Goal: Complete application form: Complete application form

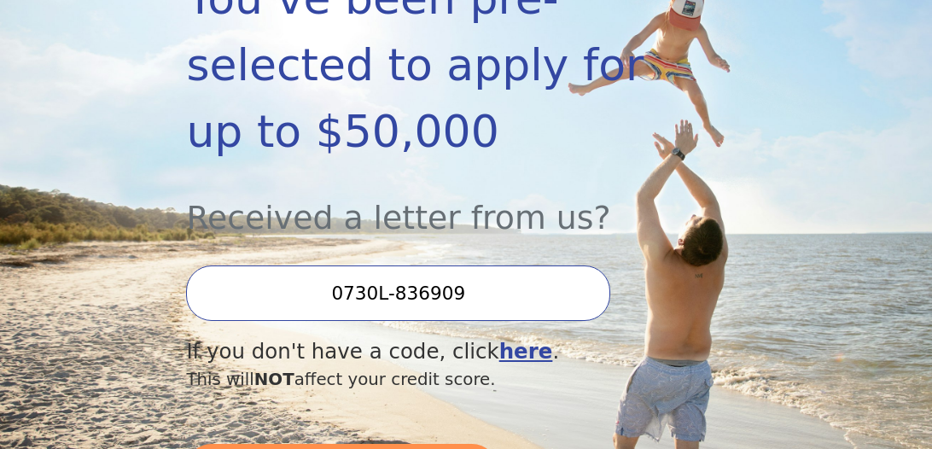
scroll to position [357, 0]
click at [507, 265] on input "0730L-836909" at bounding box center [398, 293] width 424 height 56
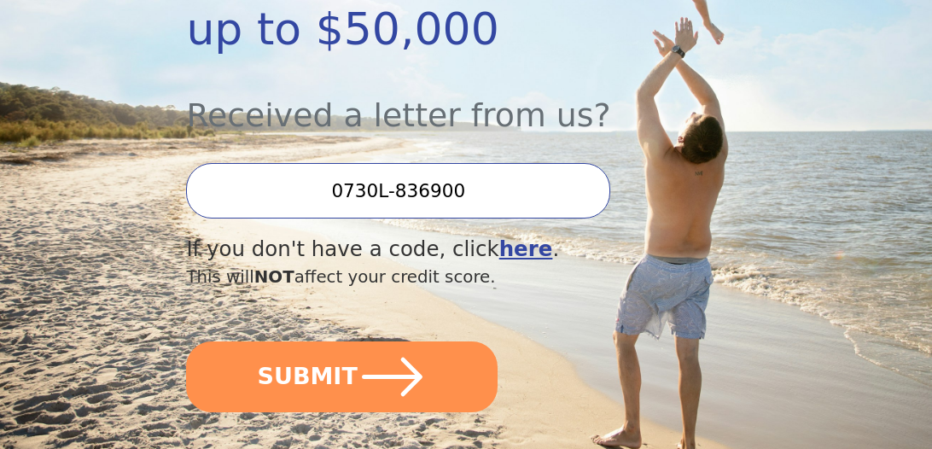
scroll to position [465, 0]
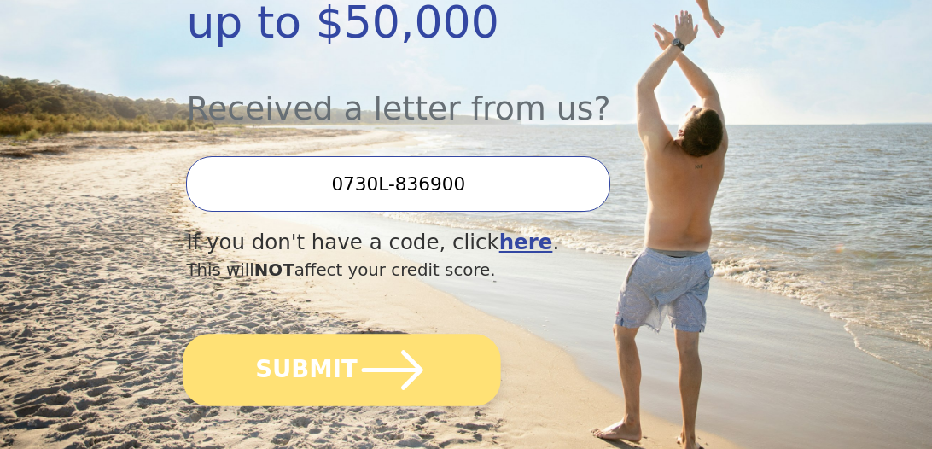
type input "0730L-836900"
click at [327, 334] on button "SUBMIT" at bounding box center [343, 370] width 318 height 73
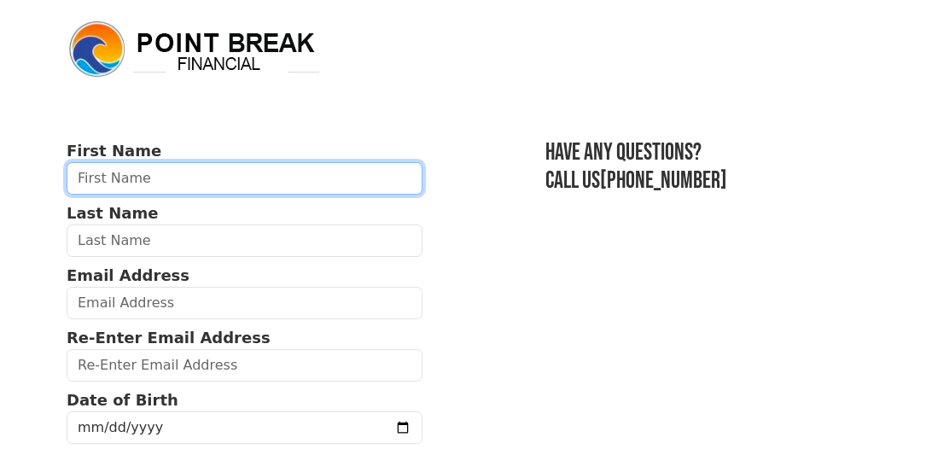
click at [178, 175] on input "text" at bounding box center [245, 178] width 356 height 32
type input "[PERSON_NAME]"
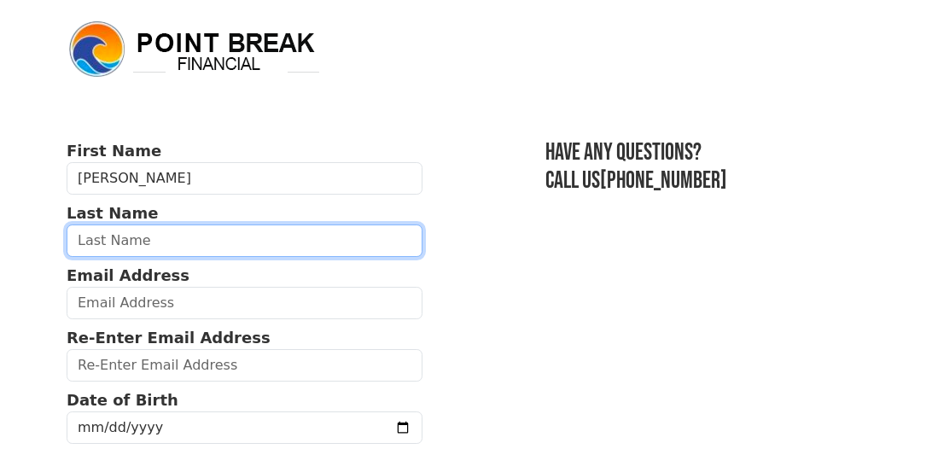
type input "[PERSON_NAME]"
type input "[EMAIL_ADDRESS][DOMAIN_NAME]"
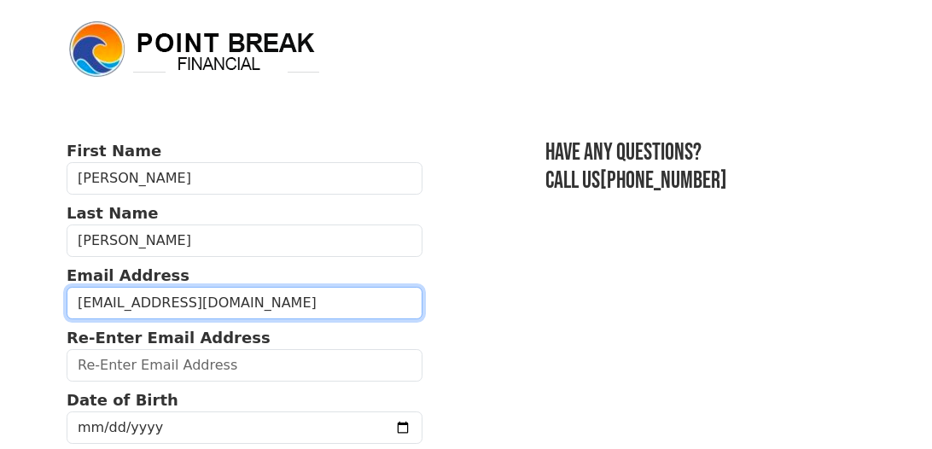
type input "[EMAIL_ADDRESS][DOMAIN_NAME]"
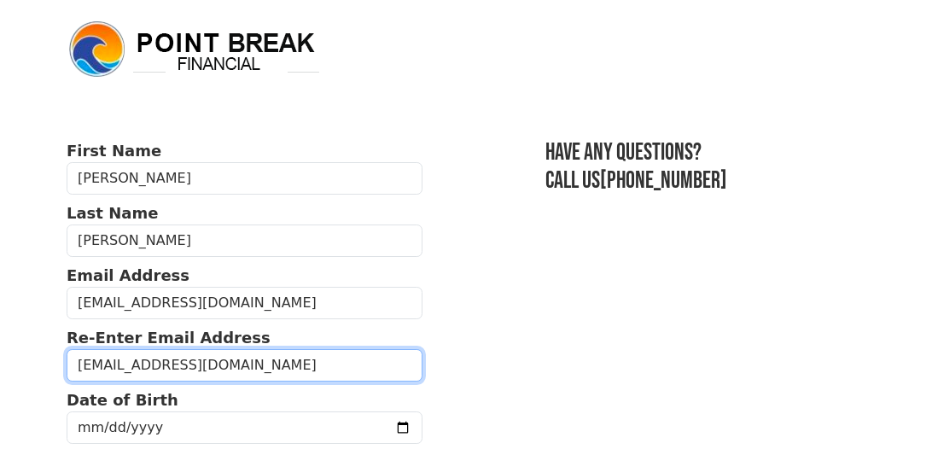
type input "[PERSON_NAME], [STREET_ADDRESS]"
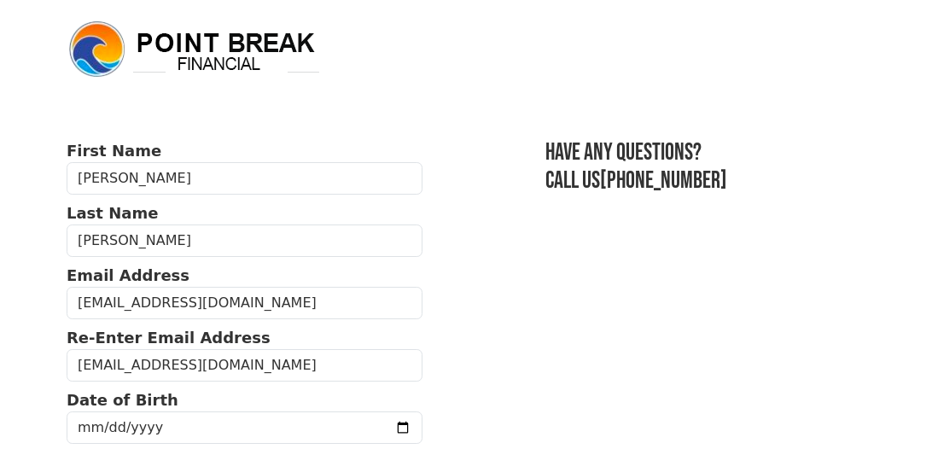
type input "Largo"
select select "FL"
type input "33773"
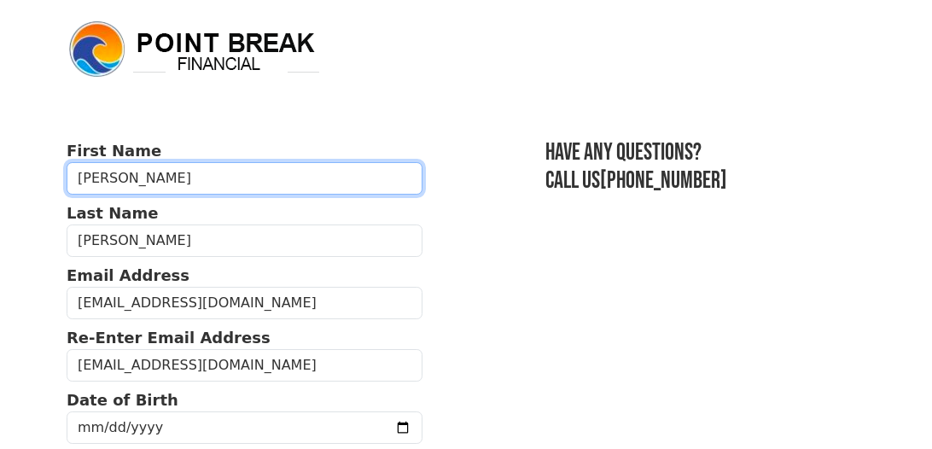
type input "[PHONE_NUMBER]"
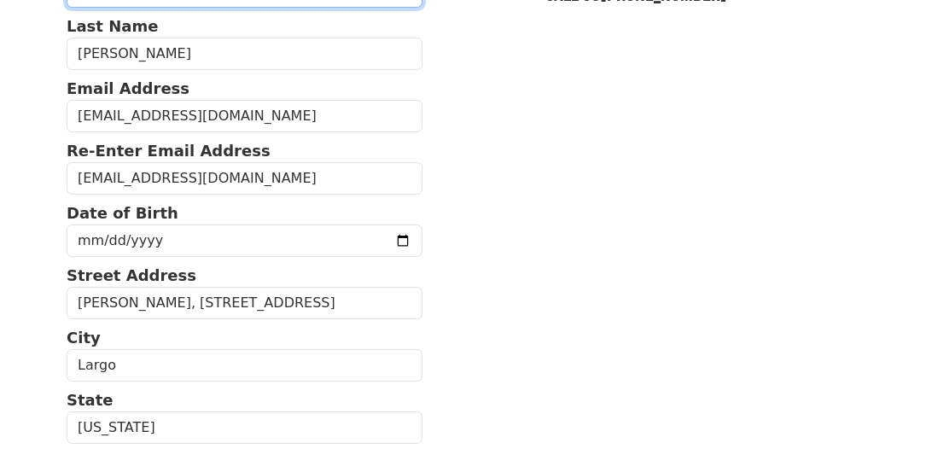
scroll to position [211, 0]
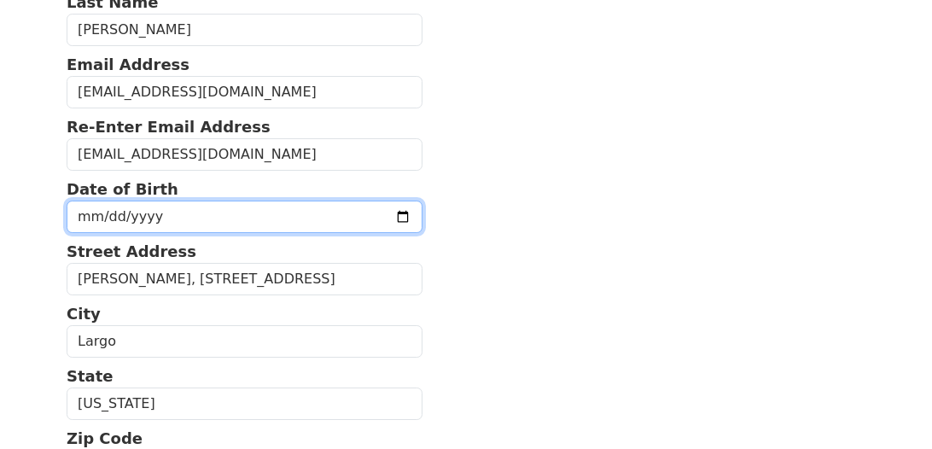
click at [219, 214] on input "date" at bounding box center [245, 217] width 356 height 32
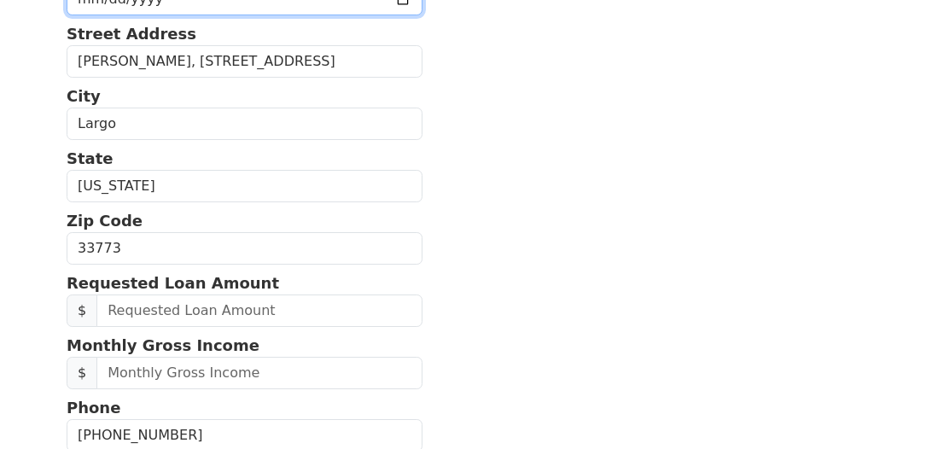
scroll to position [442, 0]
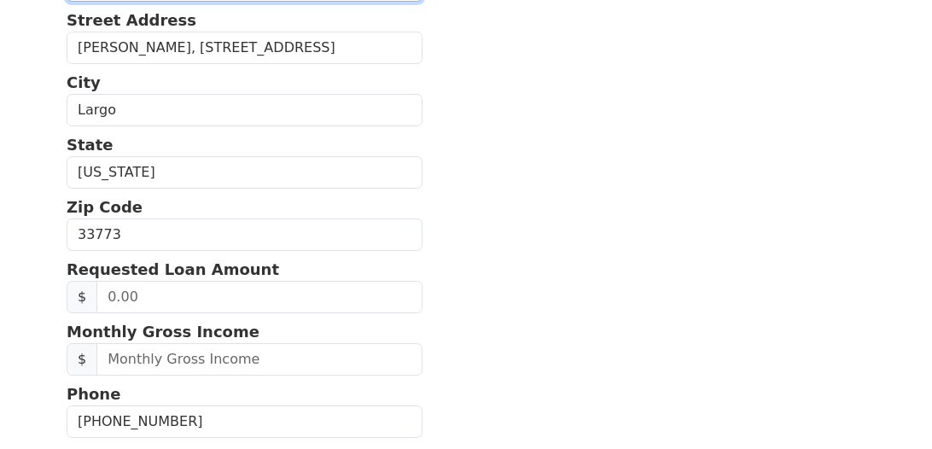
type input "[PHONE_NUMBER]"
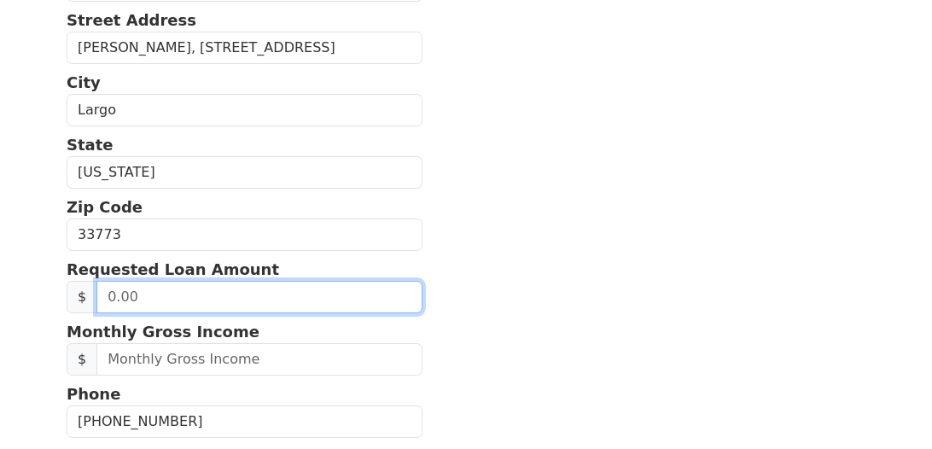
click at [178, 295] on input "text" at bounding box center [259, 297] width 326 height 32
click at [191, 295] on input "20,000.00" at bounding box center [259, 297] width 326 height 32
click at [165, 287] on input "0.00" at bounding box center [259, 297] width 326 height 32
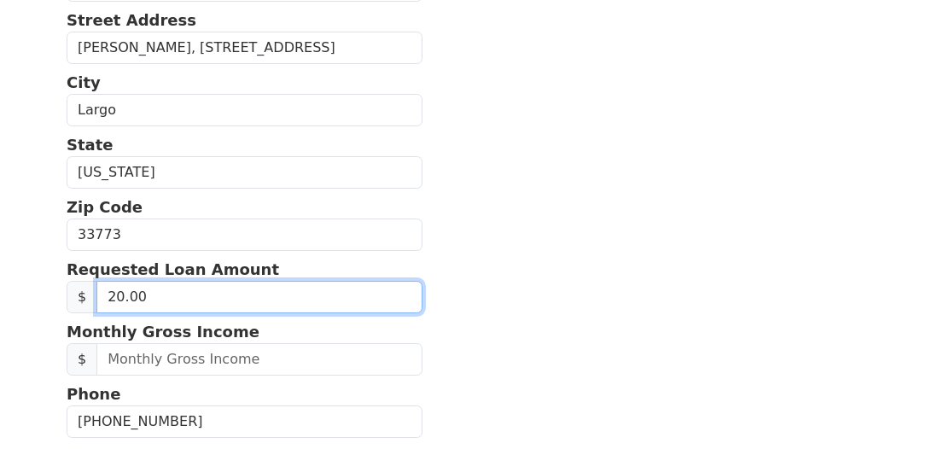
type input "2.00"
click at [166, 298] on input "2.00" at bounding box center [259, 297] width 326 height 32
type input "20,000.00"
click at [178, 289] on input "20,000.00" at bounding box center [259, 297] width 326 height 32
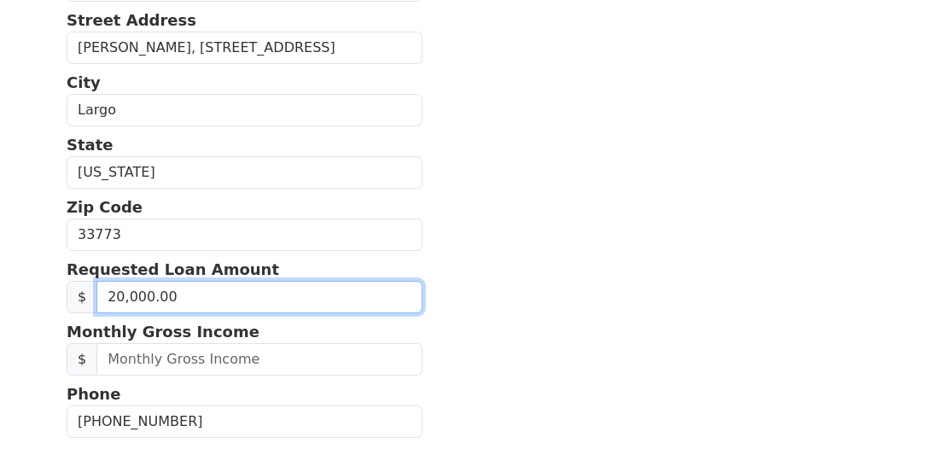
click at [178, 289] on input "20,000.00" at bounding box center [259, 297] width 326 height 32
click at [169, 295] on input "0.20" at bounding box center [259, 297] width 326 height 32
click at [150, 300] on input "0.20" at bounding box center [259, 297] width 326 height 32
drag, startPoint x: 137, startPoint y: 289, endPoint x: 102, endPoint y: 302, distance: 38.1
click at [102, 302] on input "0.20" at bounding box center [259, 297] width 326 height 32
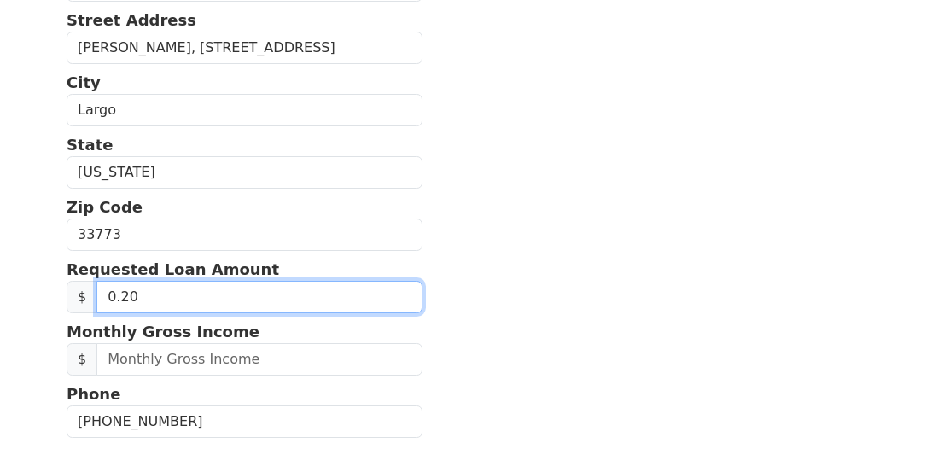
click at [102, 302] on input "0.20" at bounding box center [259, 297] width 326 height 32
click at [176, 293] on input "20,000.20" at bounding box center [259, 297] width 326 height 32
type input "20,000.00"
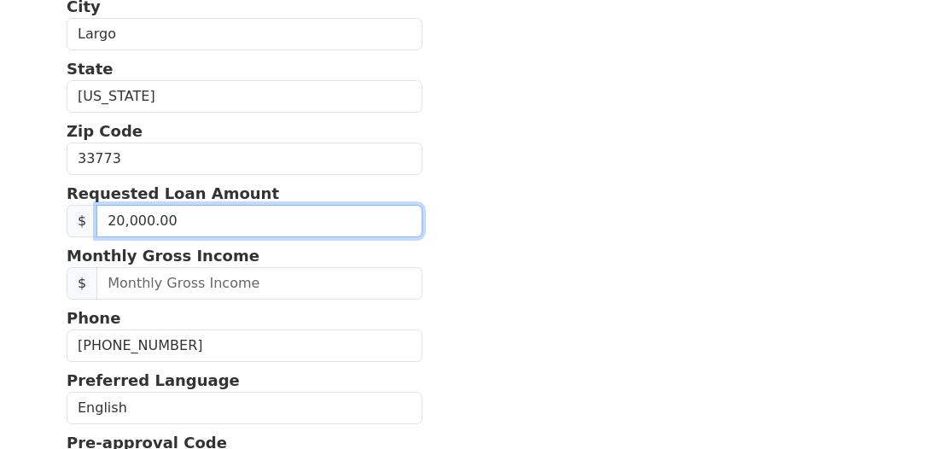
scroll to position [573, 0]
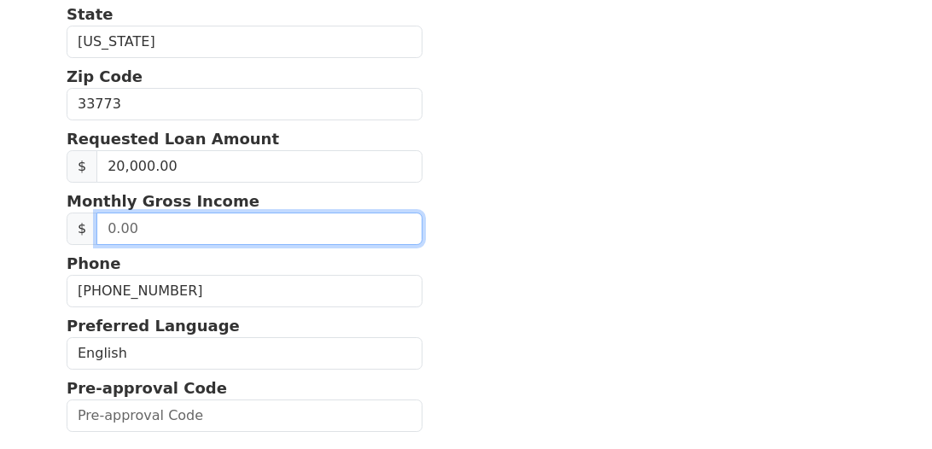
click at [272, 222] on input "text" at bounding box center [259, 229] width 326 height 32
type input "2,416.00"
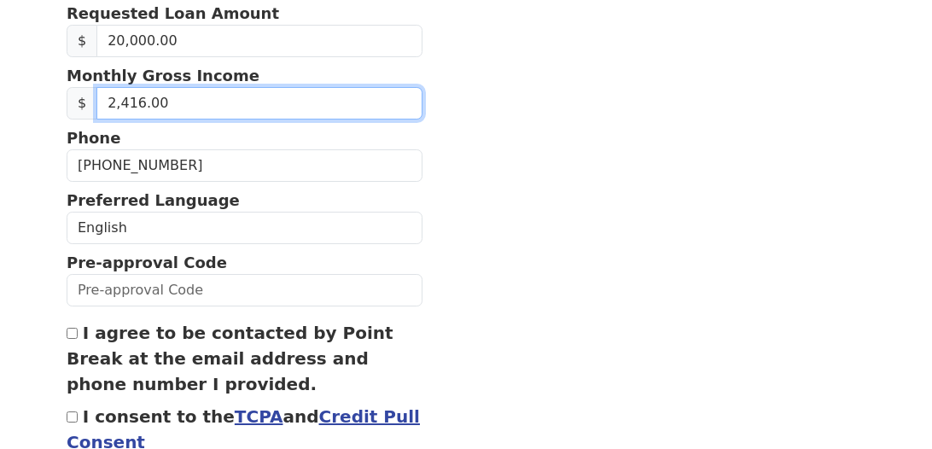
scroll to position [704, 0]
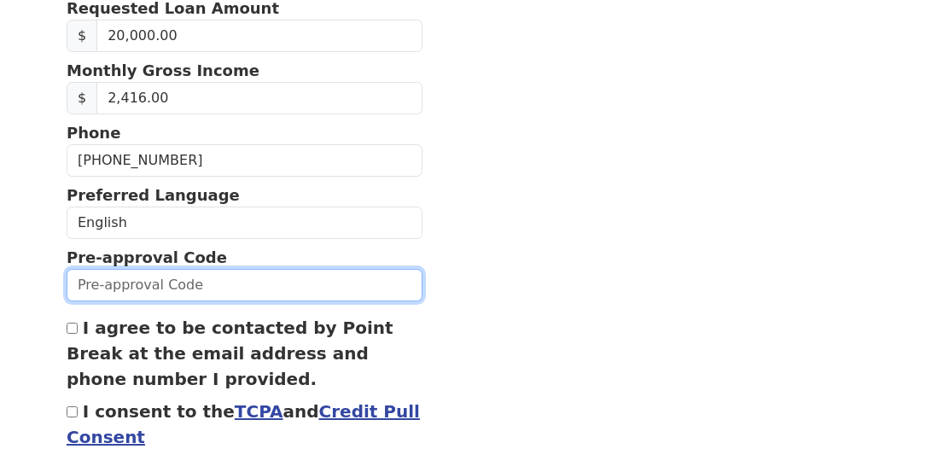
click at [233, 278] on input "text" at bounding box center [245, 285] width 356 height 32
click at [101, 278] on input "073L-836909" at bounding box center [245, 285] width 356 height 32
click at [225, 289] on input "0730L-836909" at bounding box center [245, 285] width 356 height 32
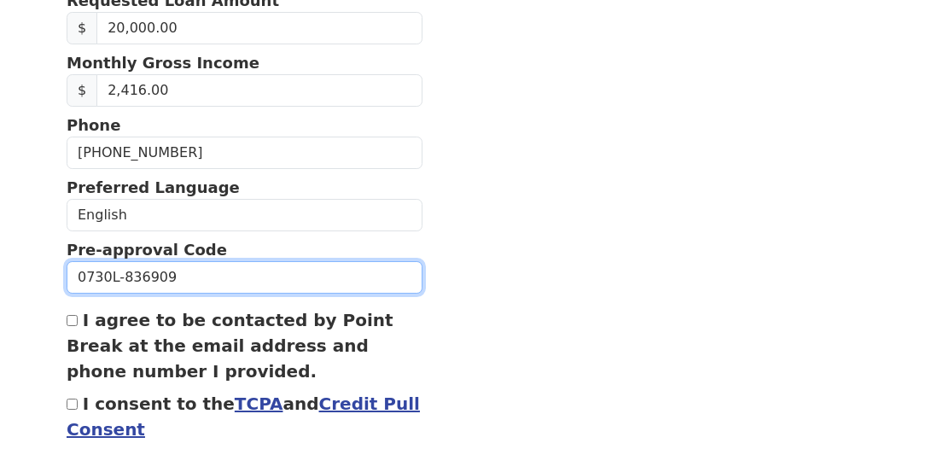
scroll to position [739, 0]
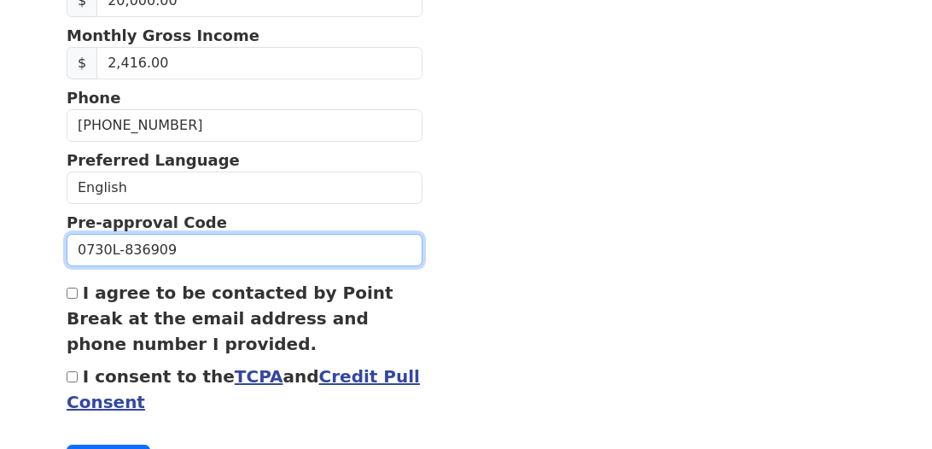
type input "0730L-836909"
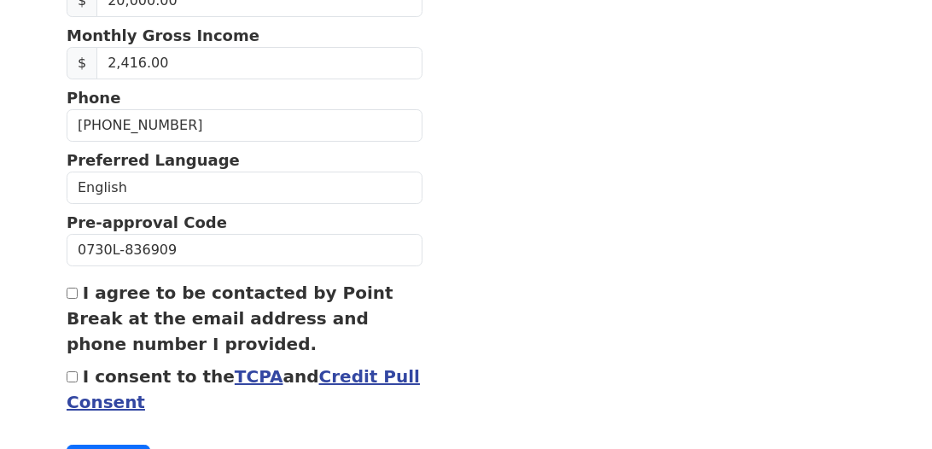
click at [72, 288] on input "I agree to be contacted by Point Break at the email address and phone number I …" at bounding box center [72, 293] width 11 height 11
checkbox input "true"
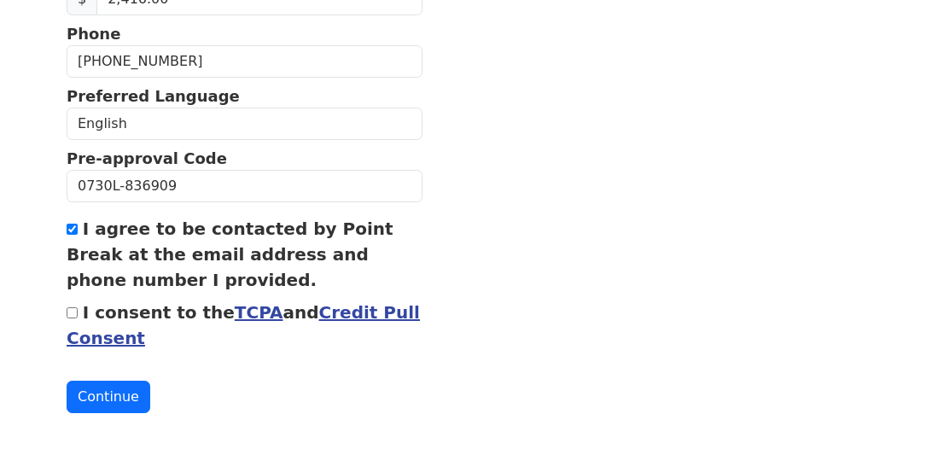
scroll to position [807, 0]
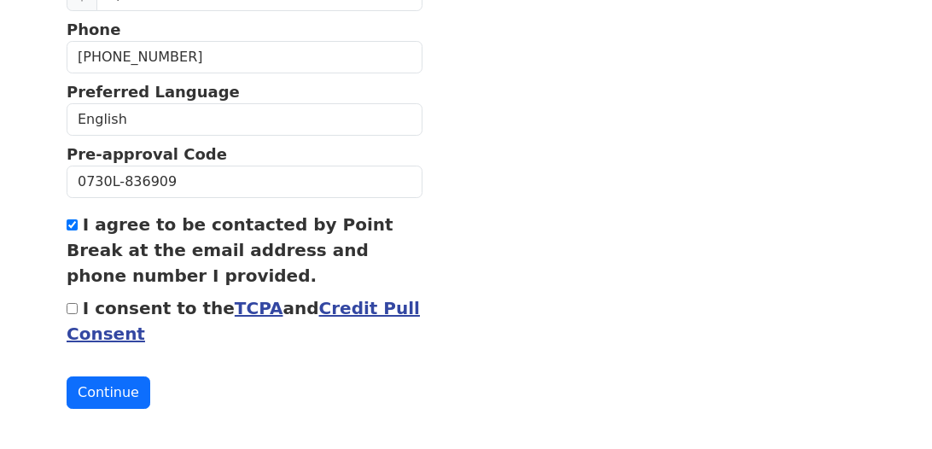
click at [72, 303] on input "I consent to the TCPA and Credit Pull Consent" at bounding box center [72, 308] width 11 height 11
click at [71, 303] on input "I consent to the TCPA and Credit Pull Consent" at bounding box center [72, 308] width 11 height 11
click at [73, 303] on input "I consent to the TCPA and Credit Pull Consent" at bounding box center [72, 308] width 11 height 11
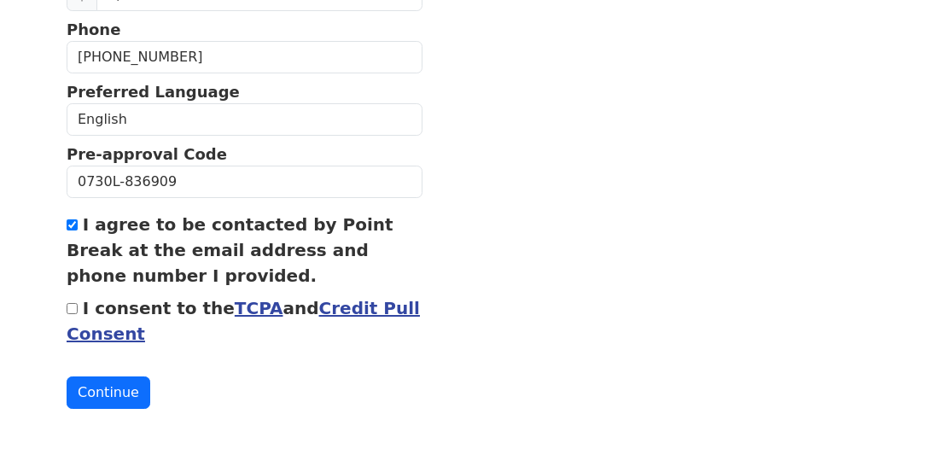
checkbox input "true"
click at [94, 383] on button "Continue" at bounding box center [109, 393] width 84 height 32
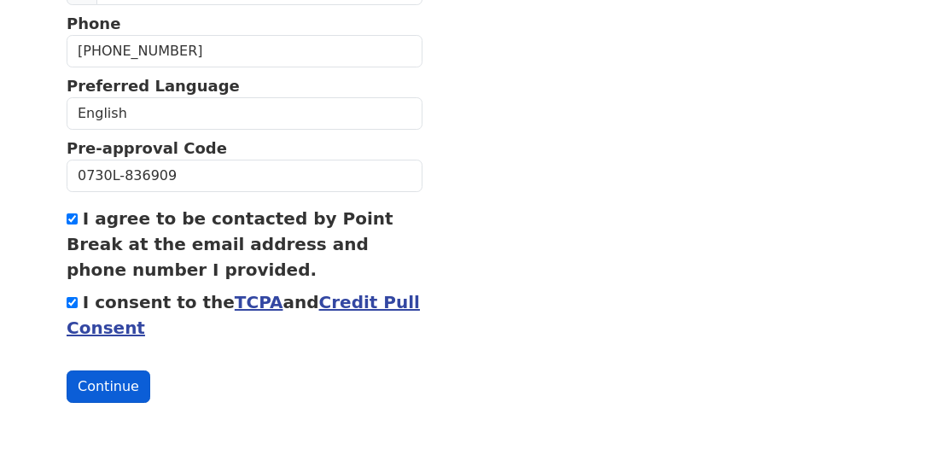
click at [94, 383] on button "Continue" at bounding box center [109, 387] width 84 height 32
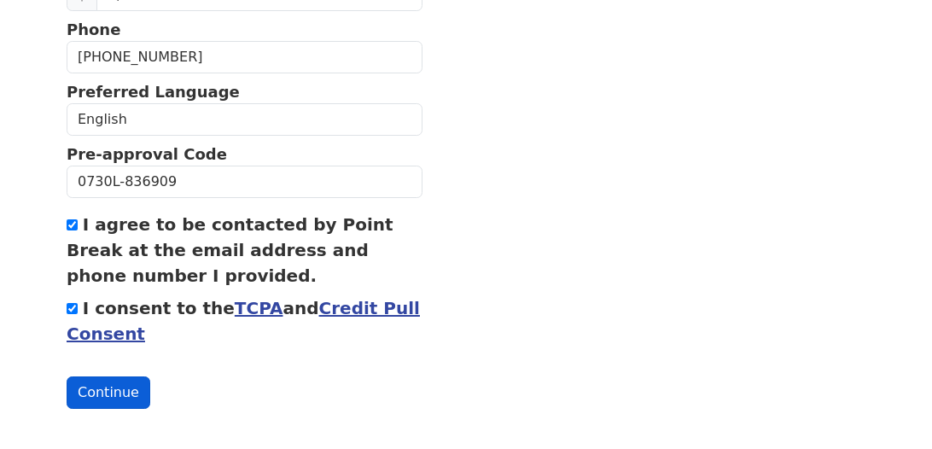
click at [107, 386] on button "Continue" at bounding box center [109, 393] width 84 height 32
click at [104, 385] on button "Continue" at bounding box center [109, 393] width 84 height 32
click at [111, 383] on button "Continue" at bounding box center [109, 393] width 84 height 32
click at [67, 377] on button "Continue" at bounding box center [109, 393] width 84 height 32
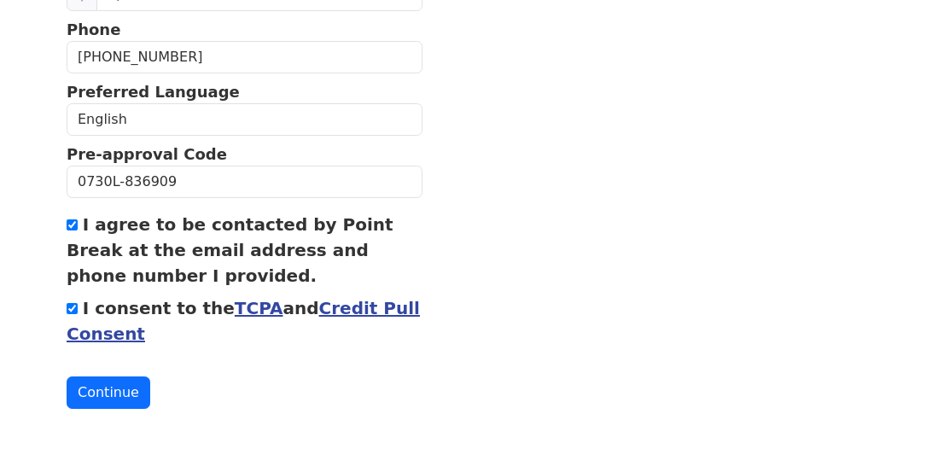
click at [67, 377] on button "Continue" at bounding box center [109, 393] width 84 height 32
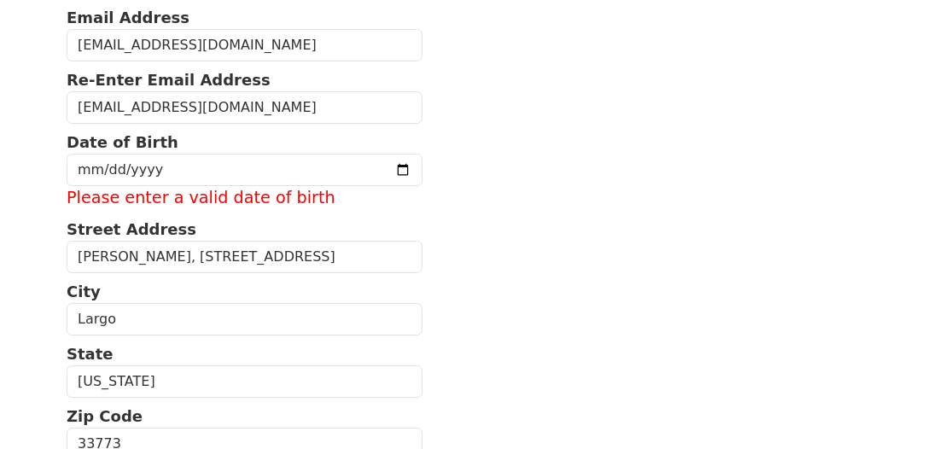
scroll to position [241, 0]
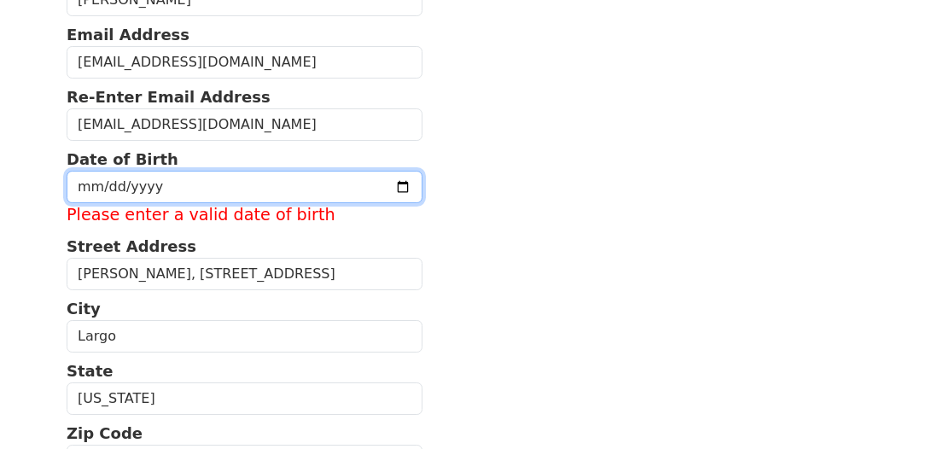
click at [173, 180] on input "[PHONE_NUMBER]" at bounding box center [245, 187] width 356 height 32
click at [172, 186] on input "[PHONE_NUMBER]" at bounding box center [245, 187] width 356 height 32
click at [169, 185] on input "[PHONE_NUMBER]" at bounding box center [245, 187] width 356 height 32
drag, startPoint x: 160, startPoint y: 184, endPoint x: 149, endPoint y: 186, distance: 10.4
click at [150, 186] on input "[PHONE_NUMBER]" at bounding box center [245, 187] width 356 height 32
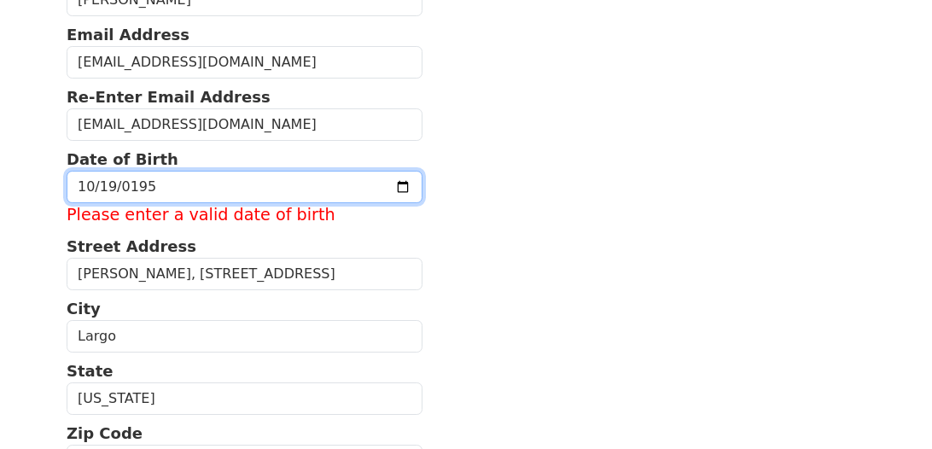
type input "[DATE]"
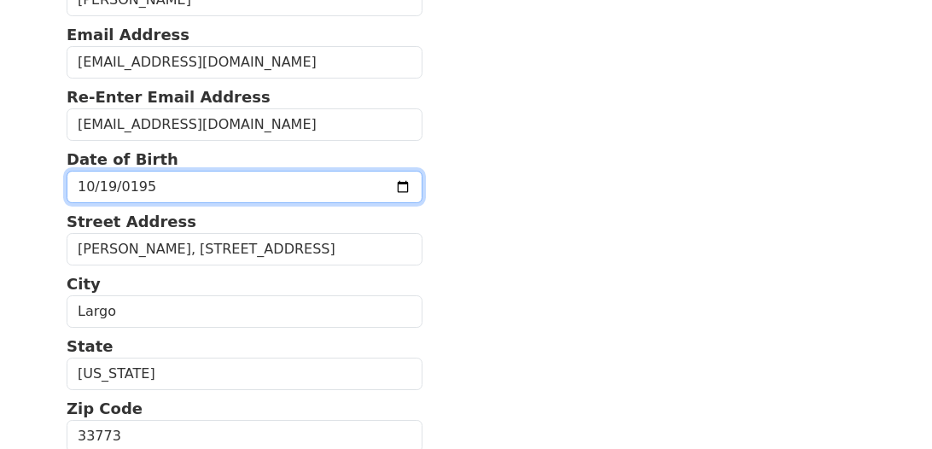
click at [190, 184] on input "[DATE]" at bounding box center [245, 187] width 356 height 32
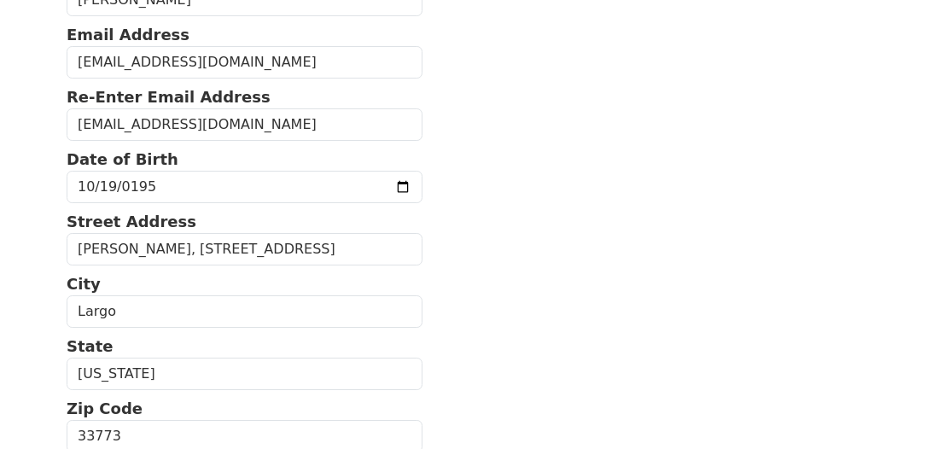
click at [429, 364] on section "First Name [PERSON_NAME] Last Name [PERSON_NAME] Email Address [EMAIL_ADDRESS][…" at bounding box center [466, 436] width 799 height 1077
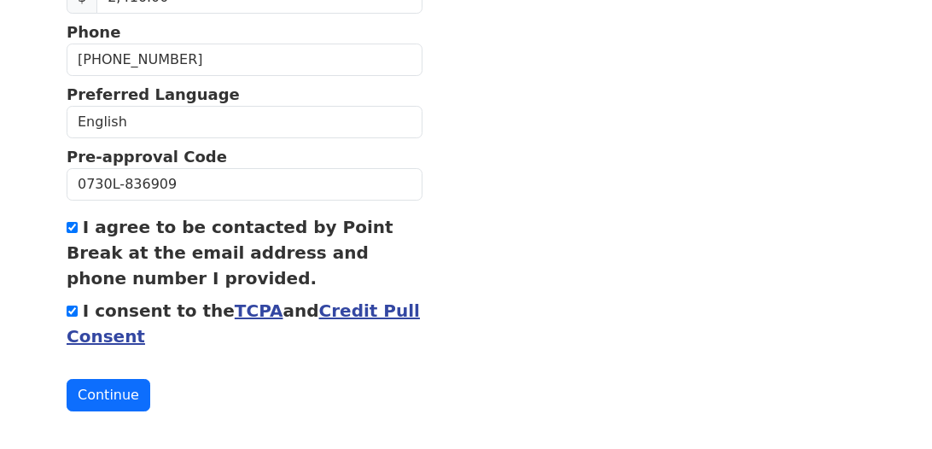
scroll to position [807, 0]
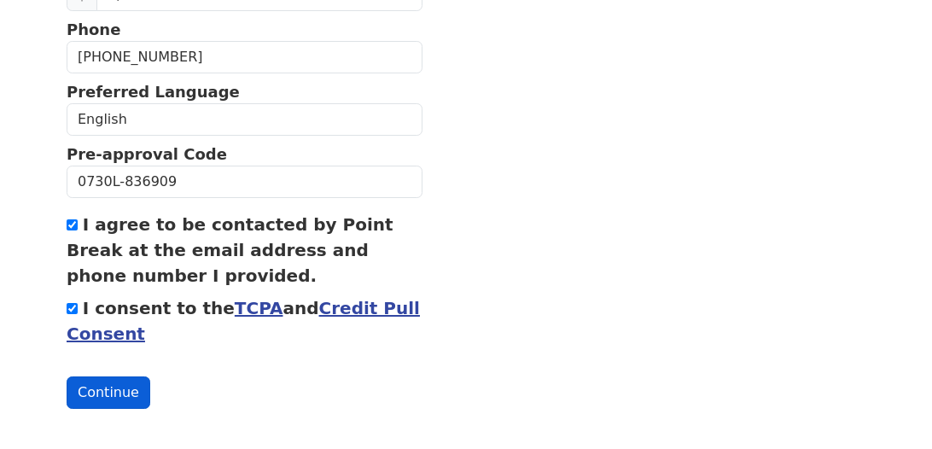
click at [98, 386] on button "Continue" at bounding box center [109, 393] width 84 height 32
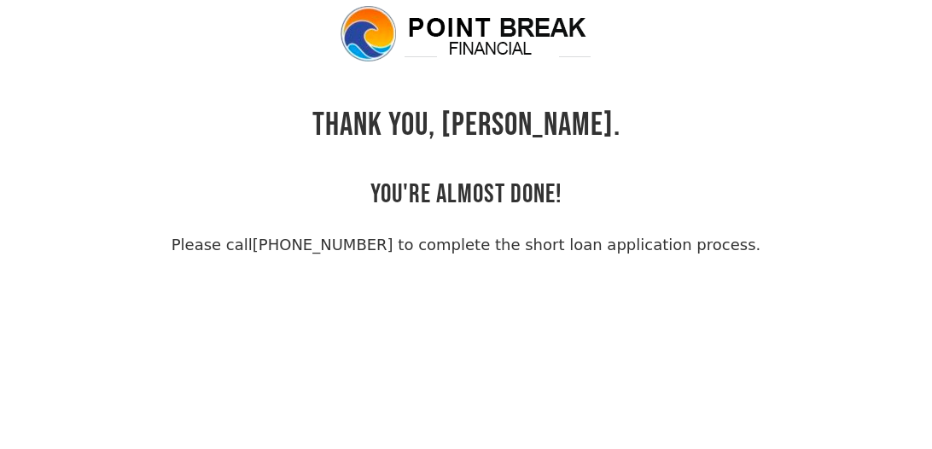
scroll to position [37, 0]
click at [748, 381] on body "THANK YOU, Rita. YOU'RE ALMOST DONE! Please call (855) 202-9500 to complete the…" at bounding box center [466, 228] width 932 height 449
